Goal: Information Seeking & Learning: Learn about a topic

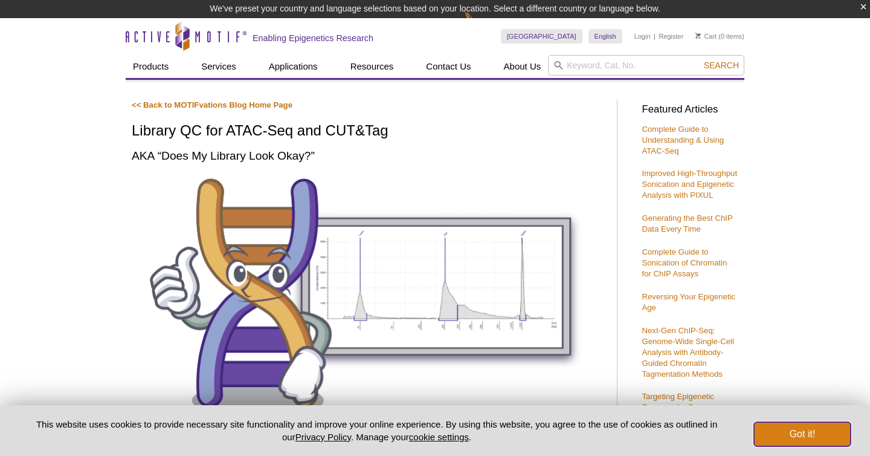
click at [810, 431] on button "Got it!" at bounding box center [802, 434] width 97 height 24
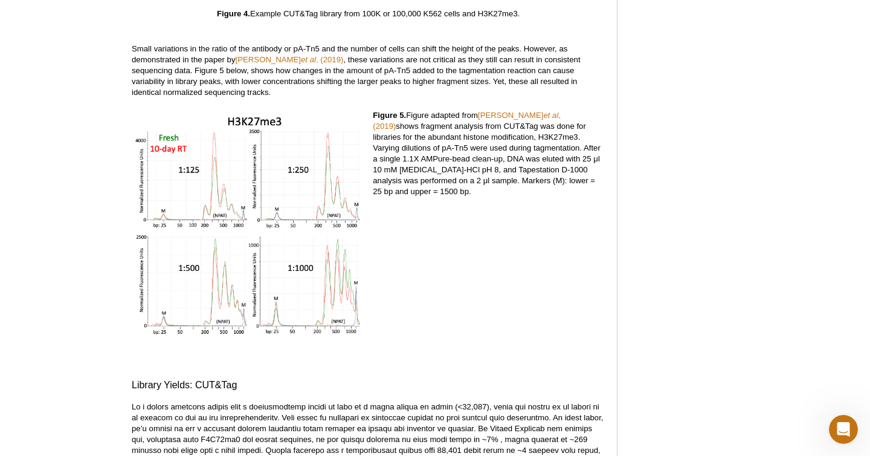
scroll to position [3620, 0]
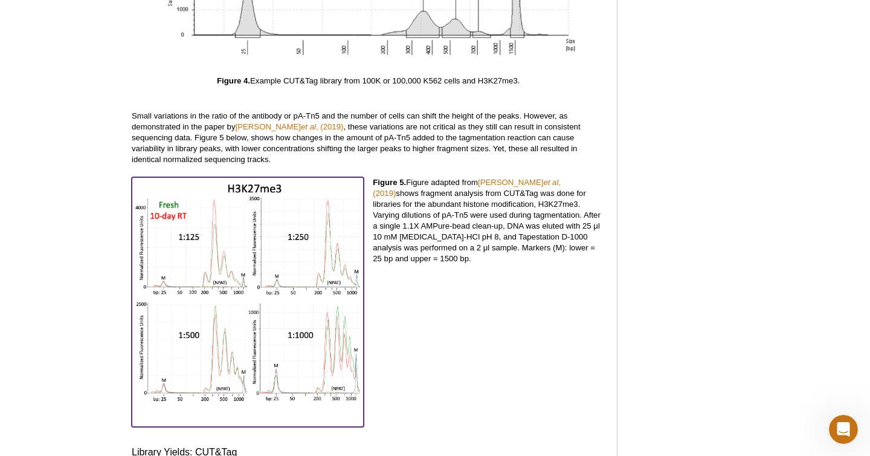
click at [195, 223] on img at bounding box center [248, 294] width 232 height 234
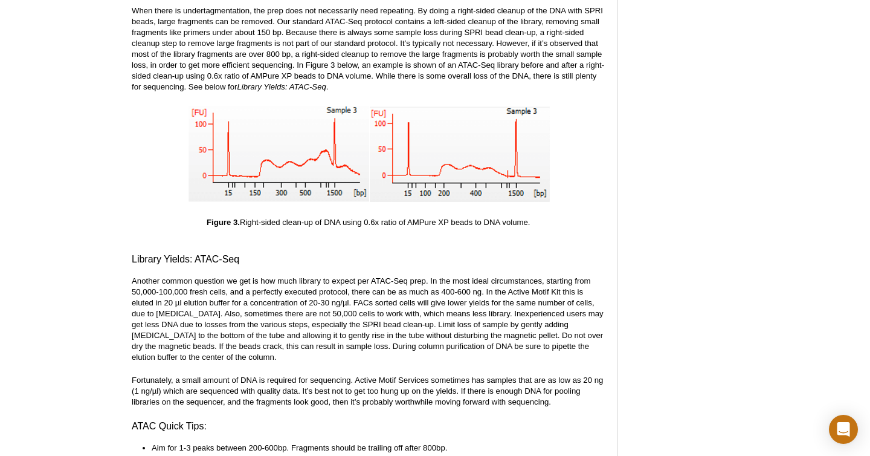
scroll to position [2403, 0]
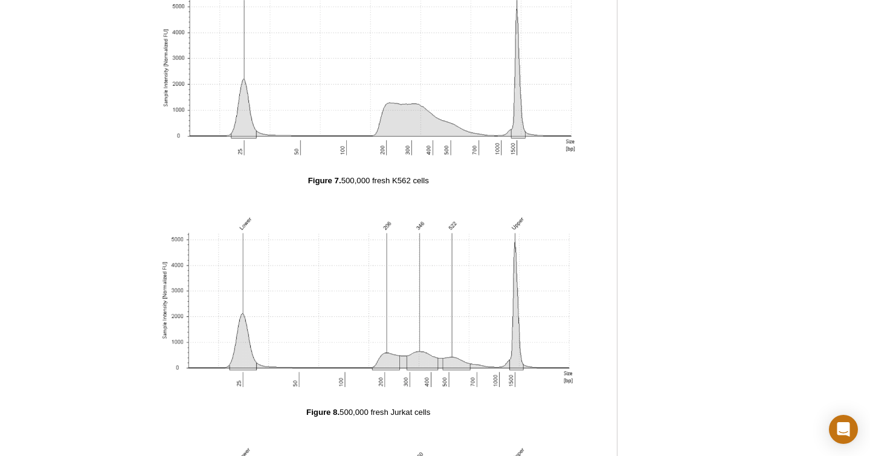
scroll to position [6230, 0]
